Goal: Navigation & Orientation: Understand site structure

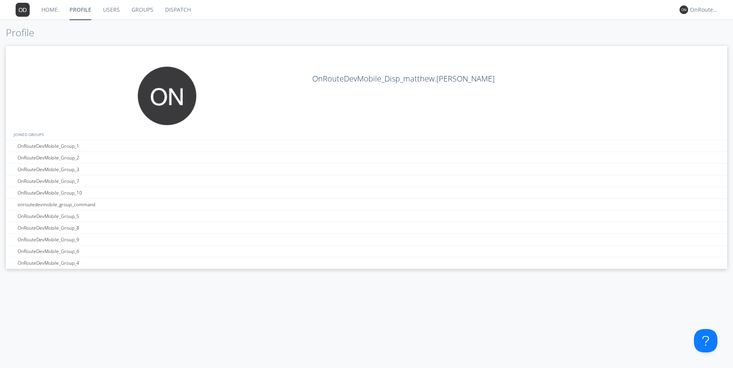
click at [233, 53] on div "OnRouteDevMobile_Disp_matthew.[PERSON_NAME]" at bounding box center [366, 84] width 721 height 77
click at [238, 60] on div "OnRouteDevMobile_Disp_matthew.[PERSON_NAME]" at bounding box center [366, 84] width 721 height 77
click at [253, 91] on div at bounding box center [216, 92] width 180 height 51
drag, startPoint x: 253, startPoint y: 91, endPoint x: 255, endPoint y: 75, distance: 16.1
click at [255, 75] on div at bounding box center [216, 92] width 180 height 51
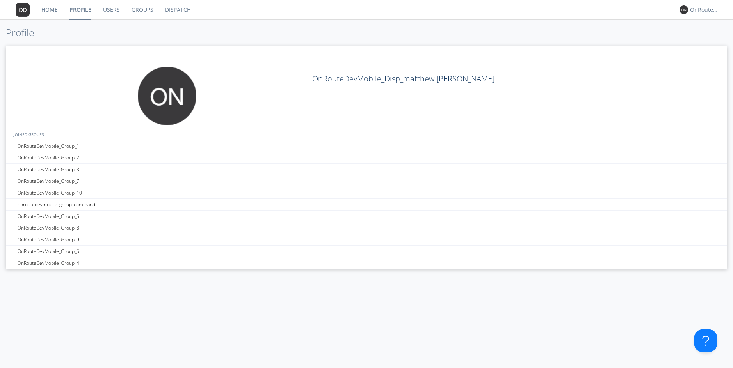
drag, startPoint x: 255, startPoint y: 75, endPoint x: 249, endPoint y: 62, distance: 13.6
click at [249, 62] on div "OnRouteDevMobile_Disp_matthew.[PERSON_NAME]" at bounding box center [366, 84] width 721 height 77
click at [251, 69] on div at bounding box center [216, 92] width 180 height 51
click at [264, 72] on div at bounding box center [216, 92] width 180 height 51
click at [345, 2] on nav "Home Profile Users Groups Dispatch OnRouteDevMobile_Disp_matthew.[PERSON_NAME]" at bounding box center [366, 10] width 733 height 20
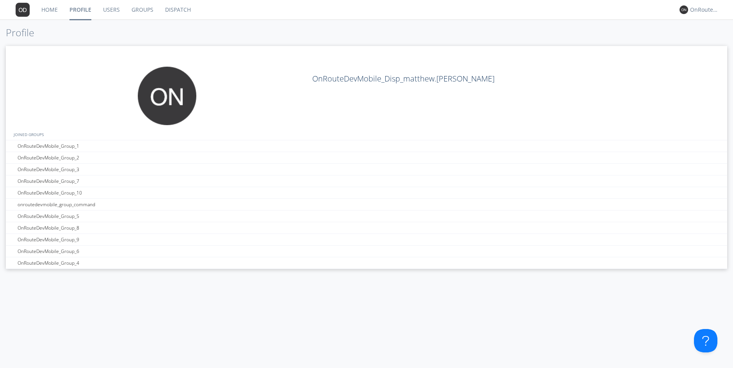
click at [176, 4] on link "Dispatch" at bounding box center [177, 10] width 37 height 20
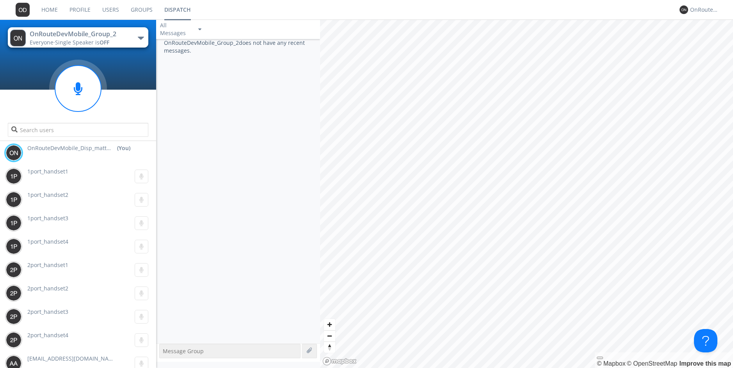
click at [113, 34] on div "OnRouteDevMobile_Group_2" at bounding box center [74, 34] width 88 height 9
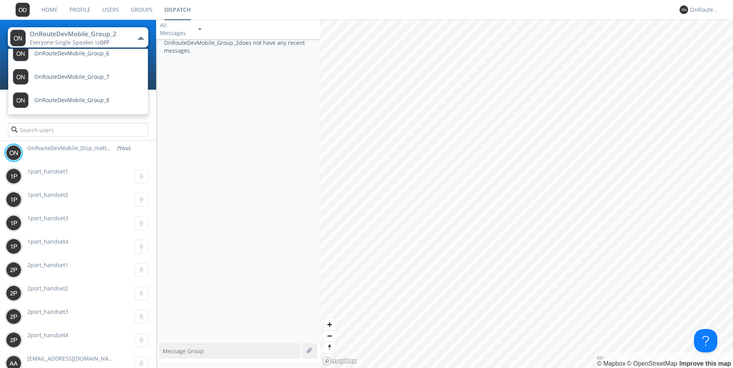
scroll to position [156, 0]
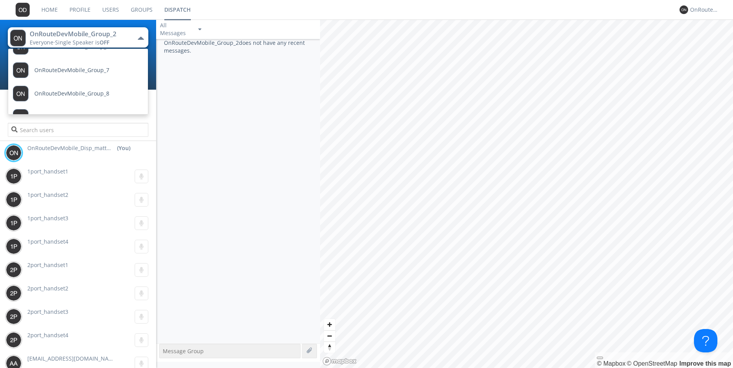
click at [133, 9] on link "Groups" at bounding box center [142, 10] width 34 height 20
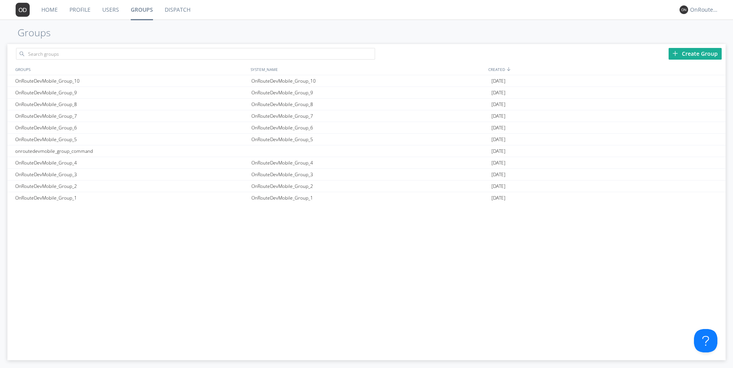
click at [98, 5] on link "Users" at bounding box center [110, 10] width 28 height 20
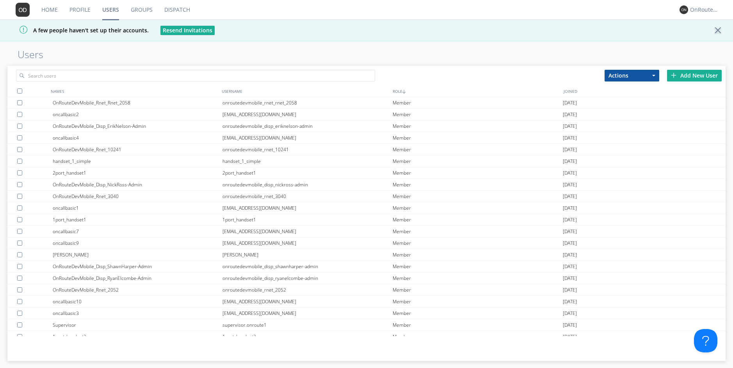
click at [83, 9] on link "Profile" at bounding box center [80, 10] width 33 height 20
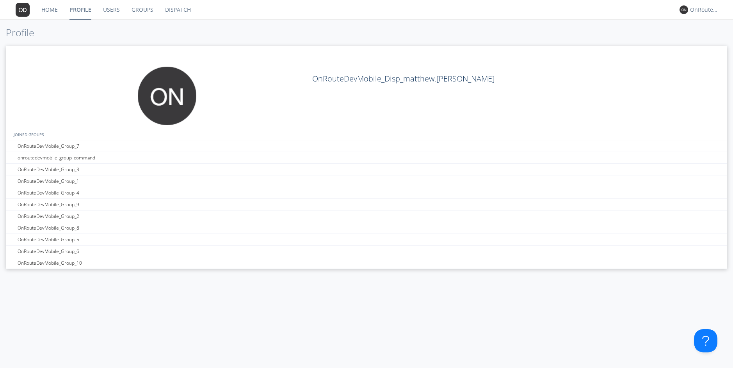
click at [69, 8] on link "Profile" at bounding box center [81, 10] width 34 height 20
click at [55, 8] on link "Home" at bounding box center [50, 10] width 28 height 20
